Goal: Book appointment/travel/reservation

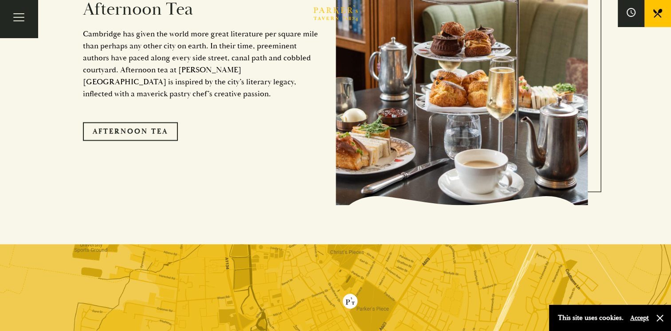
scroll to position [1539, 0]
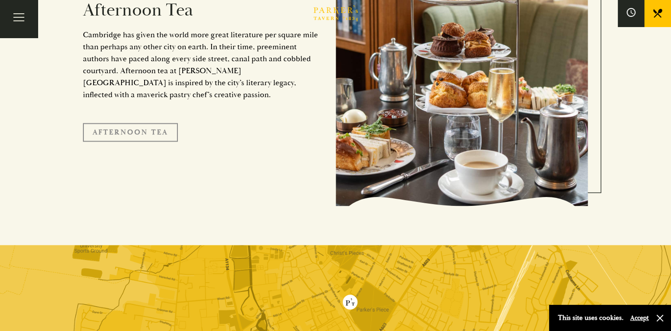
click at [152, 123] on link "Afternoon Tea" at bounding box center [130, 132] width 95 height 19
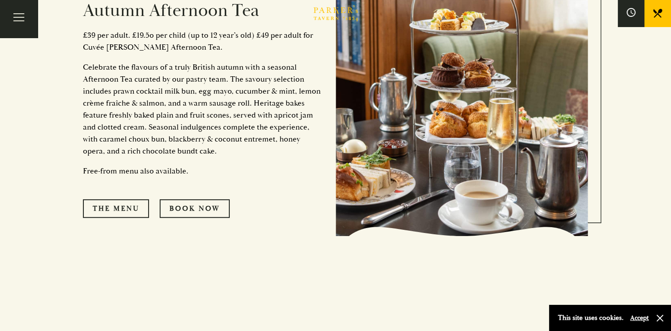
scroll to position [445, 0]
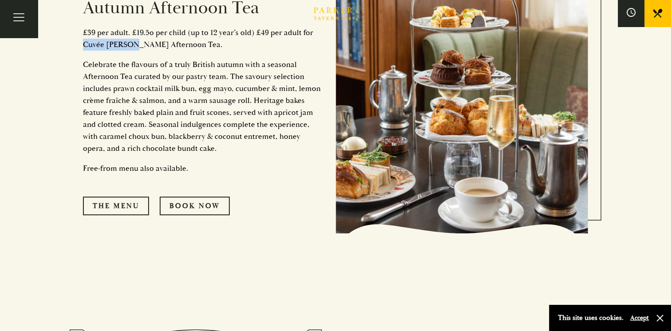
drag, startPoint x: 85, startPoint y: 44, endPoint x: 130, endPoint y: 45, distance: 44.4
click at [130, 45] on p "£39 per adult. £19.5o per child (up to 12 year’s old) £49 per adult for Cuvée […" at bounding box center [203, 39] width 240 height 24
copy p "Cuvée Chérie"
click at [122, 207] on link "The Menu" at bounding box center [116, 205] width 66 height 19
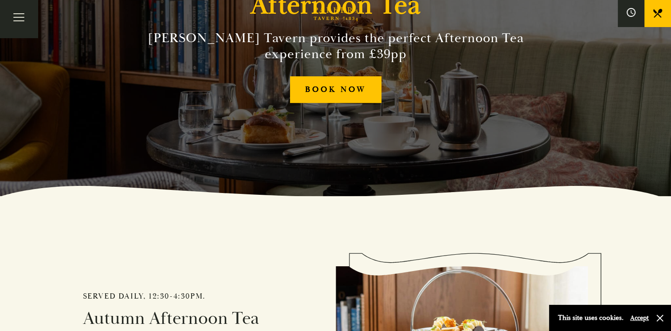
scroll to position [0, 0]
